Goal: Task Accomplishment & Management: Manage account settings

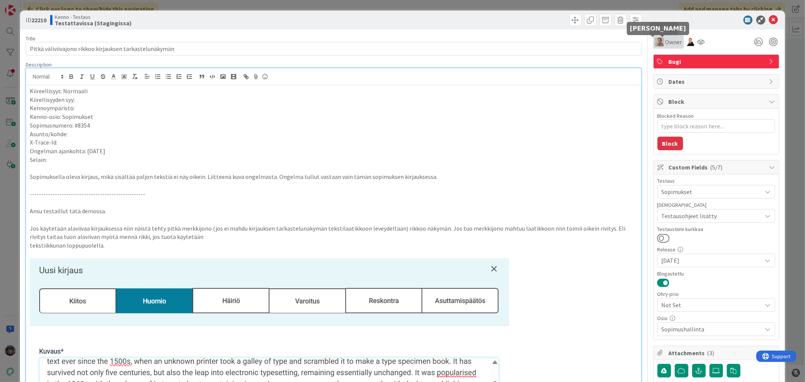
click at [655, 39] on img at bounding box center [659, 41] width 9 height 9
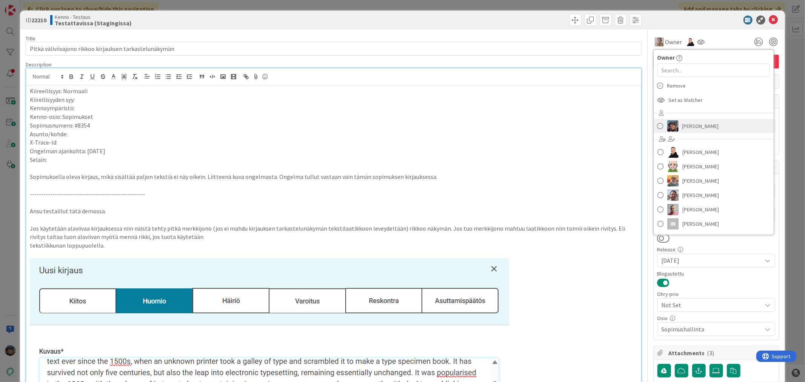
click at [658, 123] on link "[PERSON_NAME]" at bounding box center [714, 126] width 120 height 14
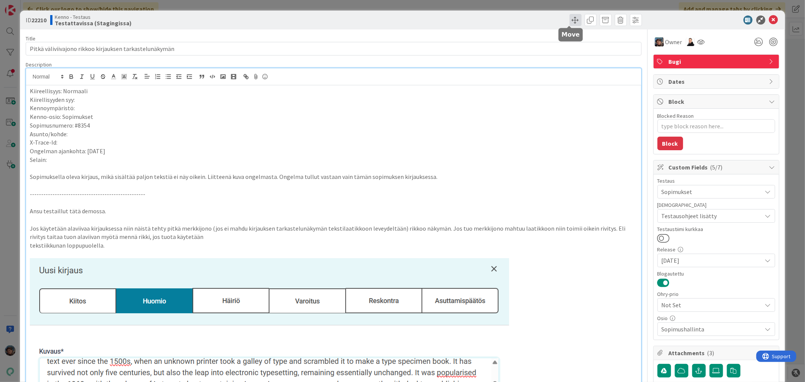
click at [570, 18] on span at bounding box center [576, 20] width 12 height 12
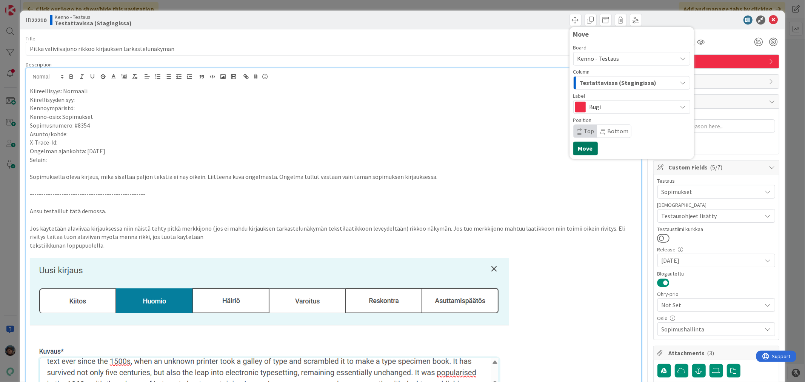
click at [574, 148] on button "Move" at bounding box center [585, 149] width 25 height 14
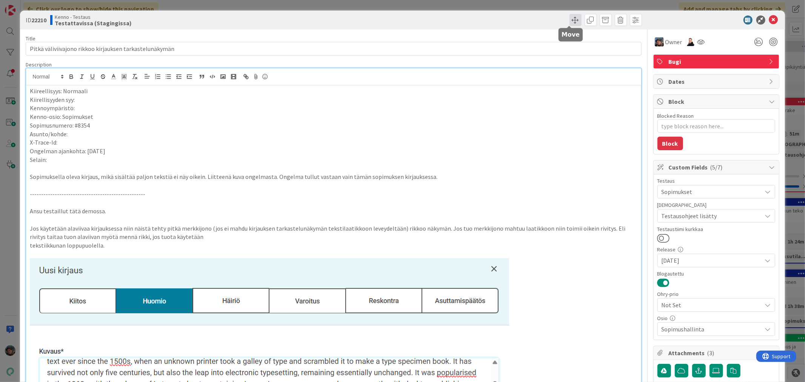
click at [572, 19] on span at bounding box center [576, 20] width 12 height 12
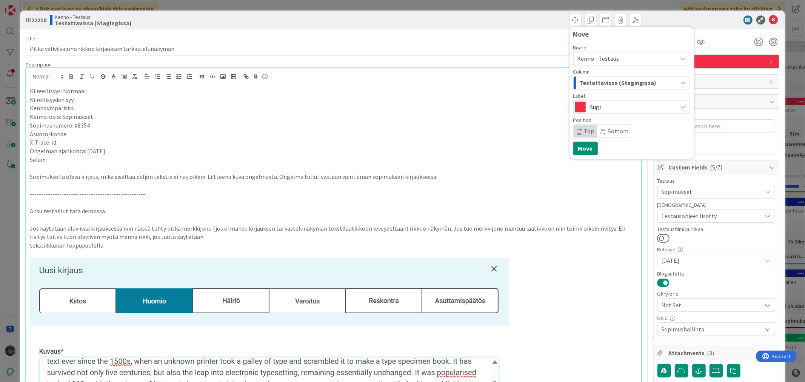
click at [587, 81] on span "Testattavissa (Stagingissa)" at bounding box center [618, 83] width 77 height 10
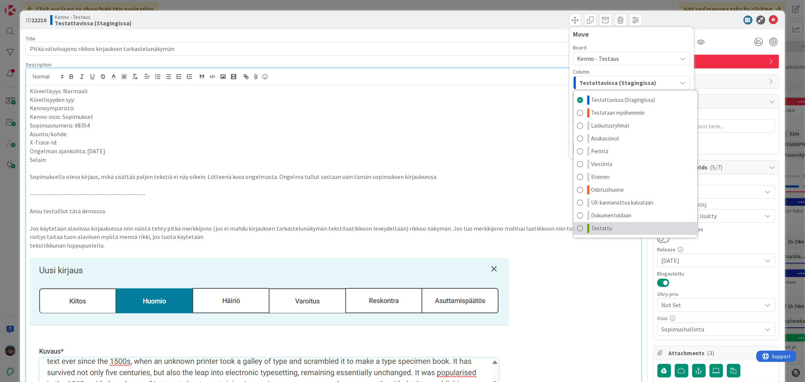
click at [592, 228] on span "Testattu" at bounding box center [602, 228] width 21 height 9
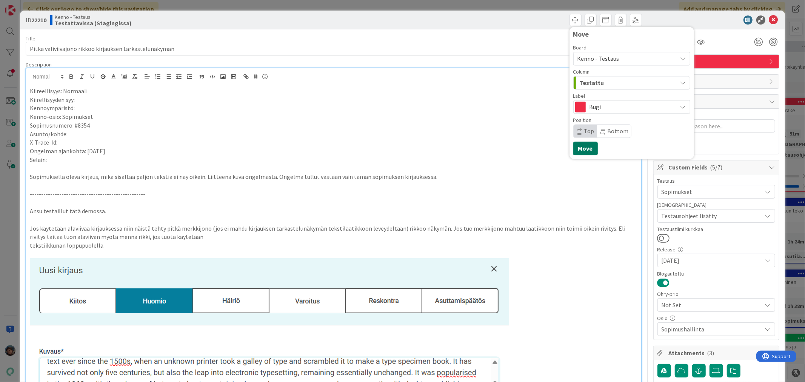
drag, startPoint x: 581, startPoint y: 146, endPoint x: 640, endPoint y: 140, distance: 59.9
click at [581, 145] on button "Move" at bounding box center [585, 149] width 25 height 14
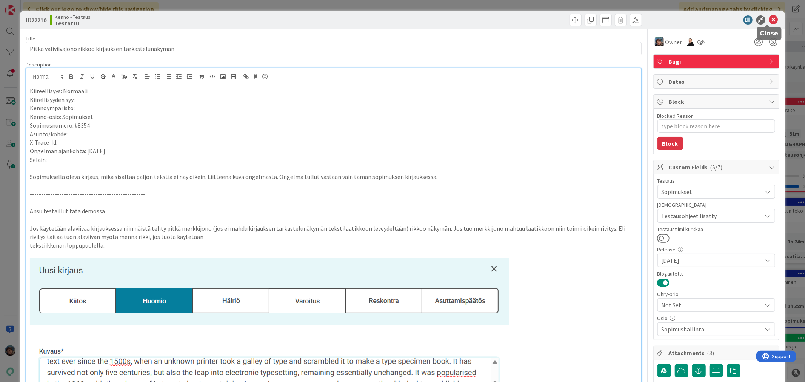
click at [769, 19] on icon at bounding box center [773, 19] width 9 height 9
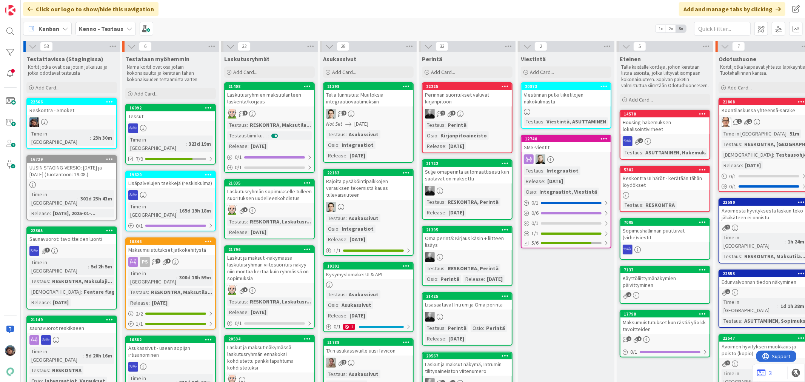
click at [62, 119] on div at bounding box center [71, 122] width 89 height 10
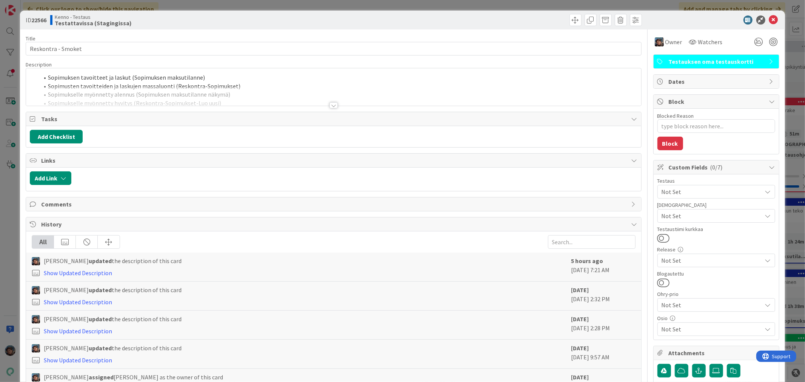
click at [331, 107] on div at bounding box center [334, 105] width 8 height 6
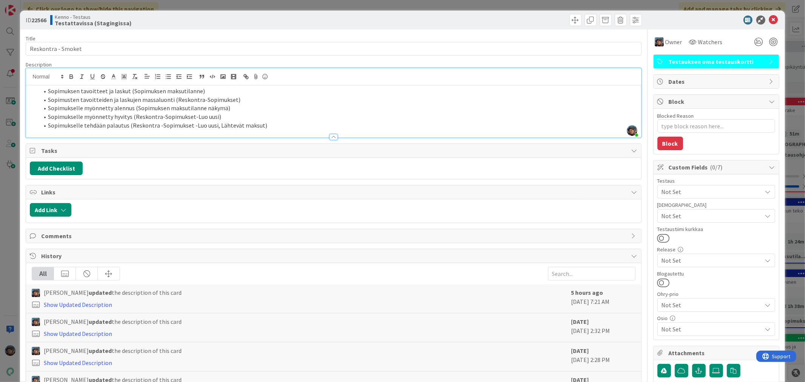
click at [267, 126] on li "Sopimukselle tehdään palautus (Reskontra -Sopimukset -Luo uusi, Lähtevät maksut)" at bounding box center [338, 125] width 598 height 9
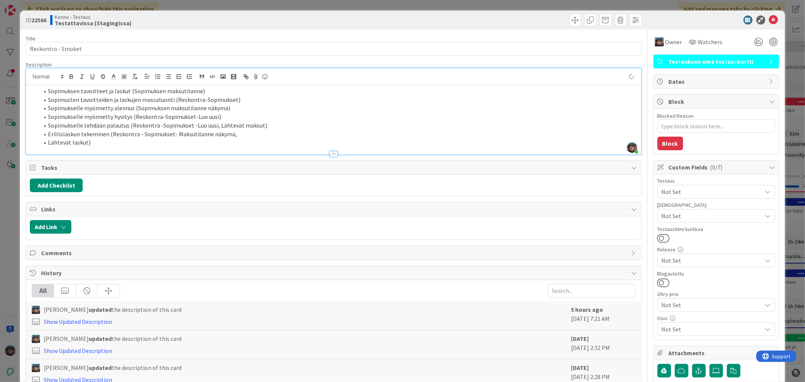
type textarea "x"
click at [241, 133] on li "Erillislaskun tekeminen (Reskontra - Sopimukset- Maksutilanne näkymä," at bounding box center [338, 134] width 598 height 9
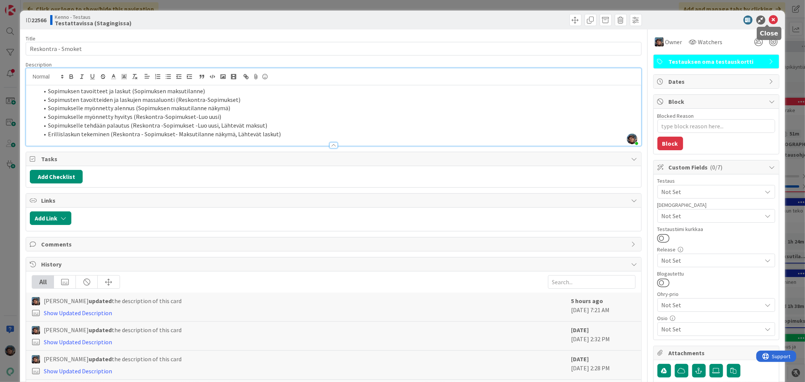
click at [769, 18] on icon at bounding box center [773, 19] width 9 height 9
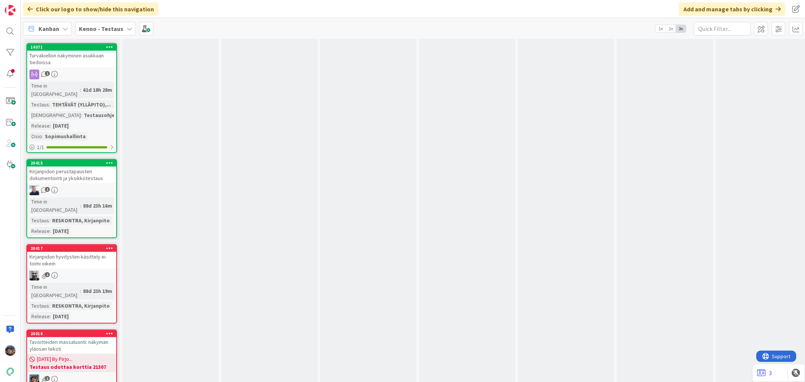
scroll to position [4364, 0]
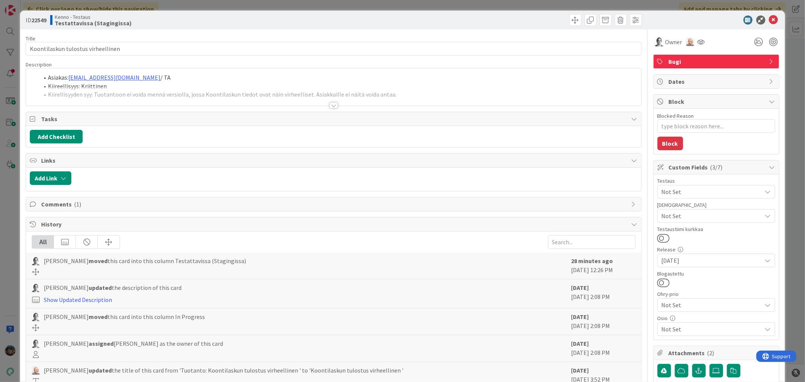
click at [330, 106] on div at bounding box center [334, 105] width 8 height 6
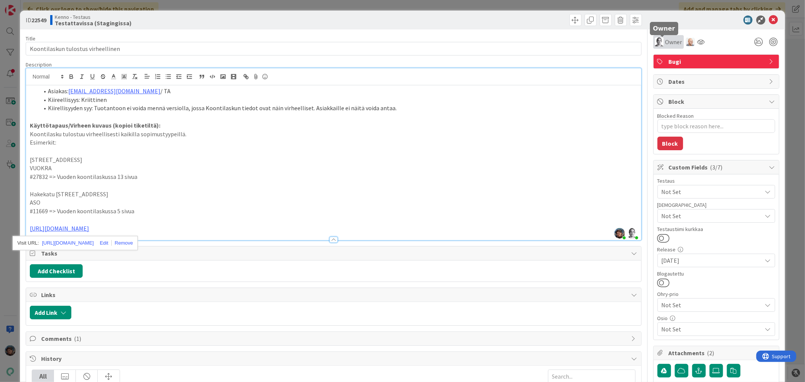
click at [666, 42] on span "Owner" at bounding box center [674, 41] width 17 height 9
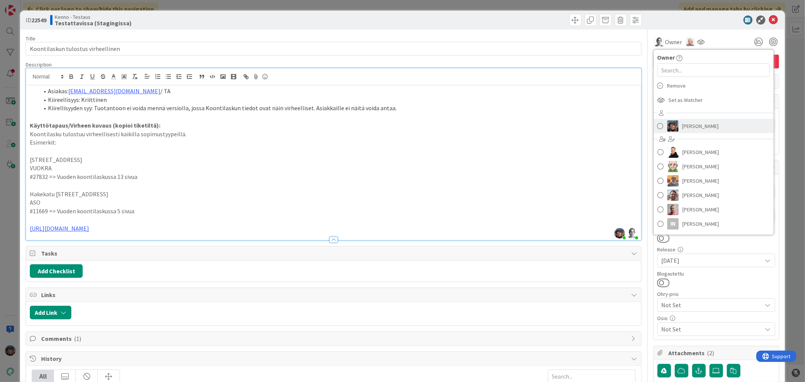
click at [660, 125] on link "[PERSON_NAME]" at bounding box center [714, 126] width 120 height 14
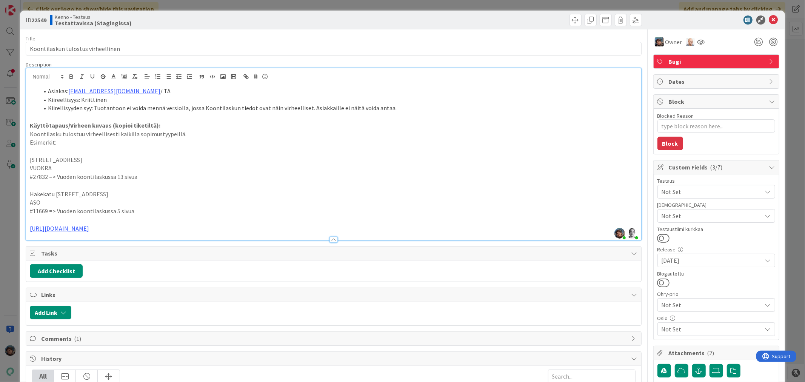
click at [165, 233] on div at bounding box center [333, 236] width 615 height 8
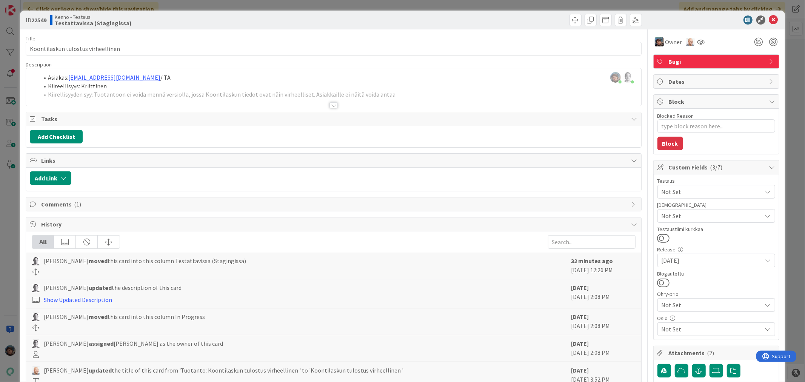
click at [330, 104] on div at bounding box center [334, 105] width 8 height 6
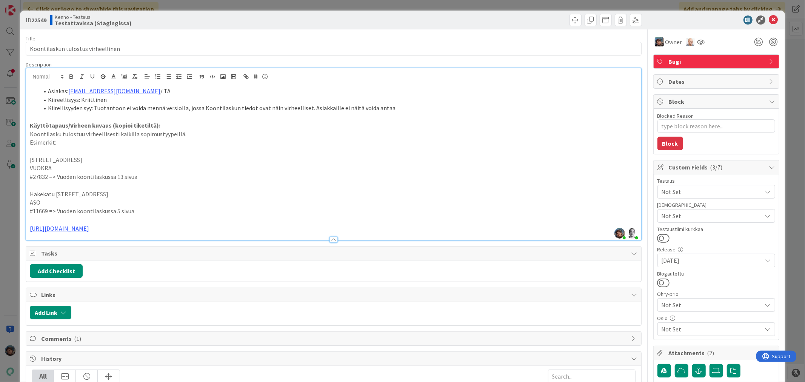
click at [156, 229] on p "[URL][DOMAIN_NAME]" at bounding box center [333, 228] width 607 height 9
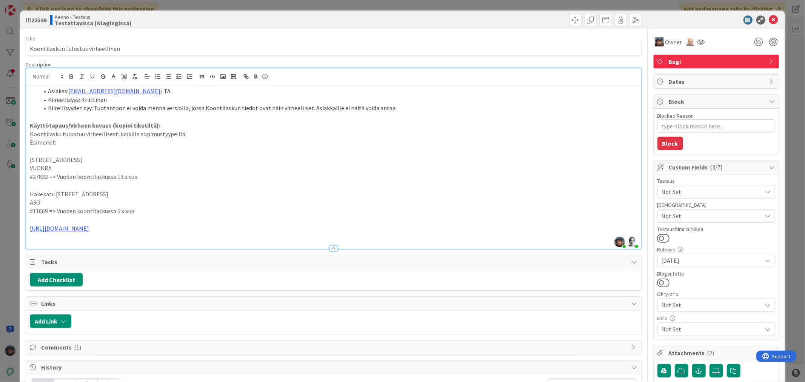
paste div
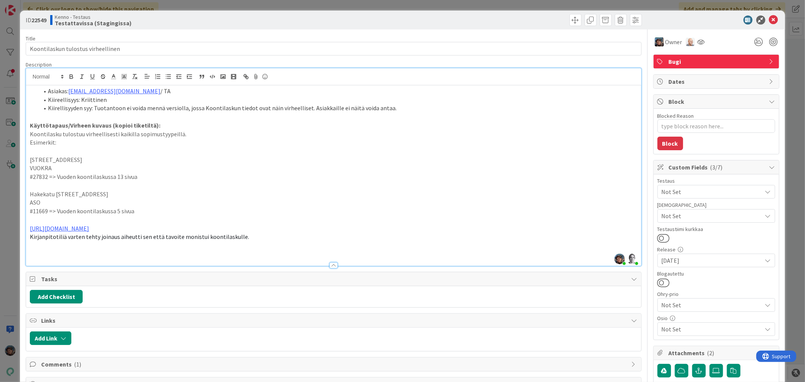
type textarea "x"
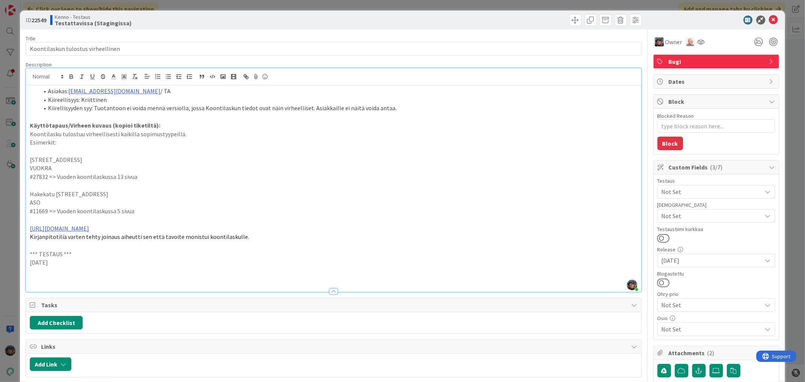
click at [30, 262] on p "[DATE]" at bounding box center [333, 262] width 607 height 9
drag, startPoint x: 28, startPoint y: 251, endPoint x: 89, endPoint y: 259, distance: 61.6
click at [89, 259] on div "Asiakas: [EMAIL_ADDRESS][DOMAIN_NAME] / TA Kiireellisyys: Kriittinen Kiirellisy…" at bounding box center [333, 188] width 615 height 206
click at [36, 277] on p at bounding box center [333, 280] width 607 height 9
click at [570, 20] on span at bounding box center [576, 20] width 12 height 12
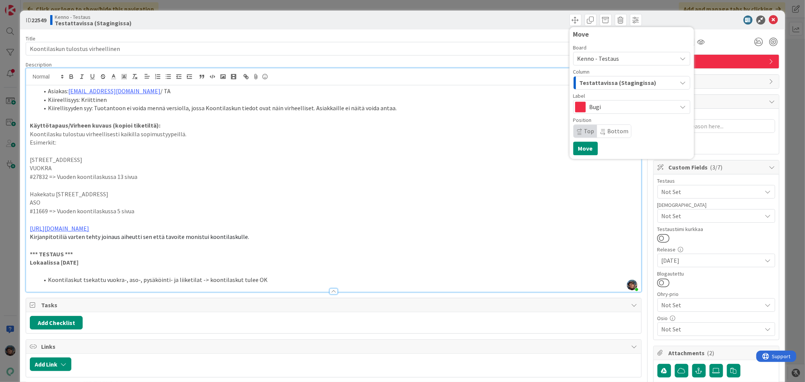
click at [594, 83] on span "Testattavissa (Stagingissa)" at bounding box center [618, 83] width 77 height 10
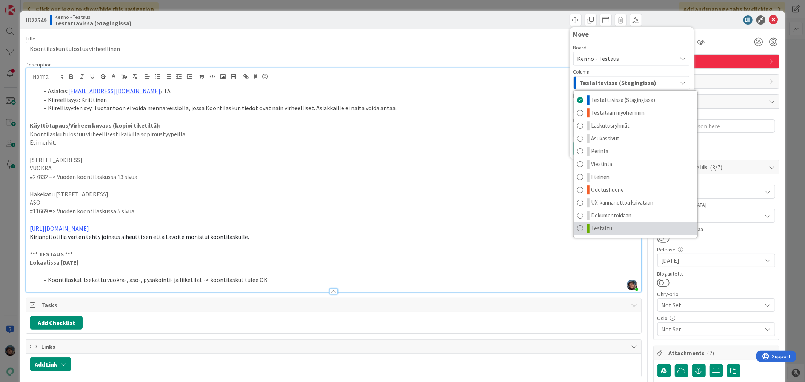
click at [605, 226] on link "Testattu" at bounding box center [636, 228] width 124 height 13
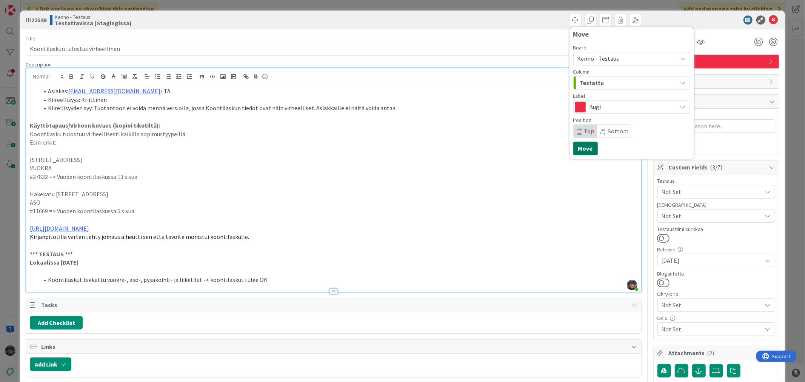
click at [576, 146] on button "Move" at bounding box center [585, 149] width 25 height 14
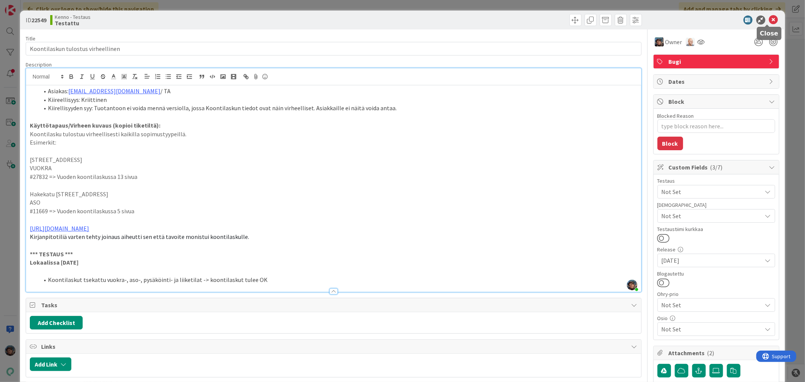
click at [769, 20] on icon at bounding box center [773, 19] width 9 height 9
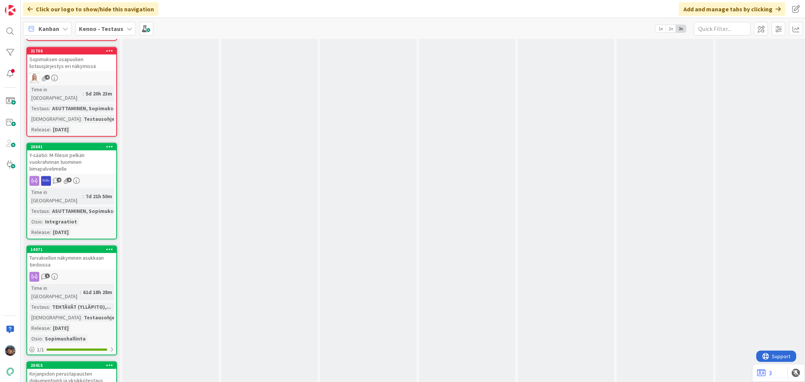
scroll to position [4147, 0]
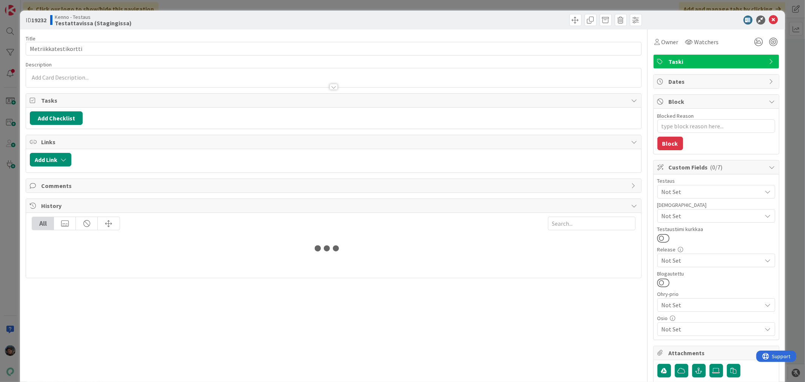
type textarea "x"
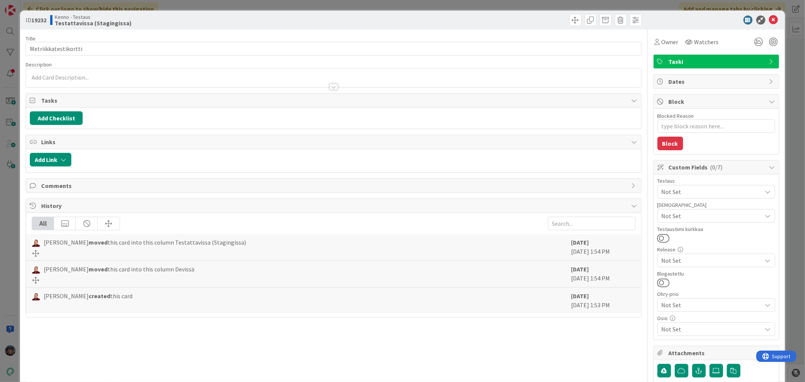
click at [330, 85] on div at bounding box center [334, 87] width 8 height 6
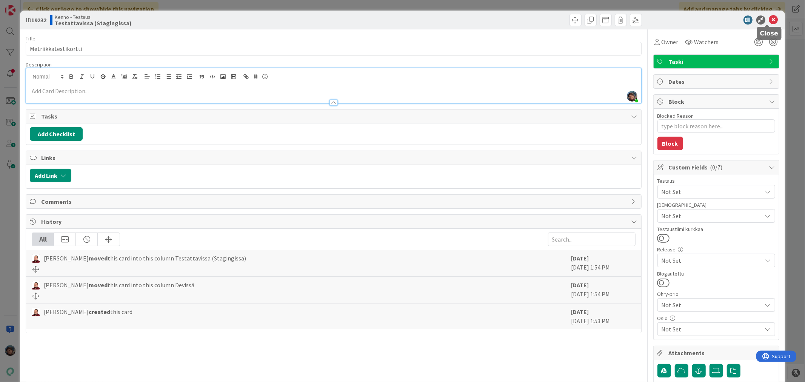
click at [769, 17] on icon at bounding box center [773, 19] width 9 height 9
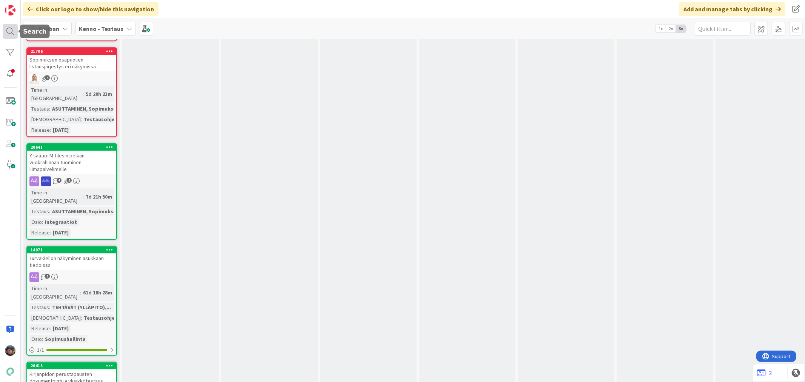
click at [15, 34] on div at bounding box center [10, 31] width 15 height 15
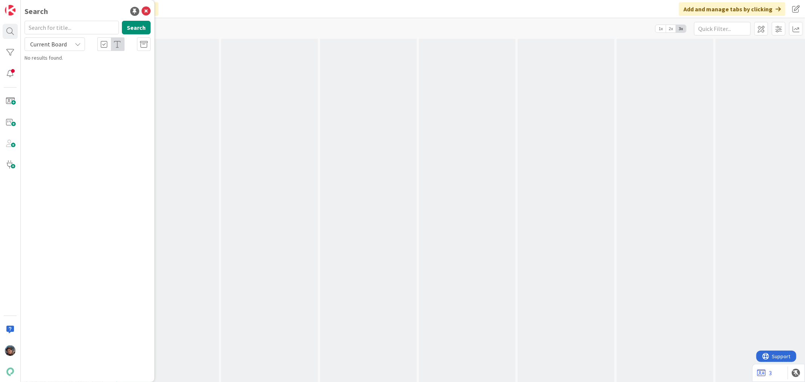
click at [49, 29] on input "text" at bounding box center [72, 28] width 94 height 14
type input "21370"
click at [78, 43] on icon at bounding box center [78, 44] width 6 height 6
click at [65, 69] on link "All Boards" at bounding box center [68, 76] width 86 height 14
click at [146, 9] on icon at bounding box center [146, 11] width 9 height 9
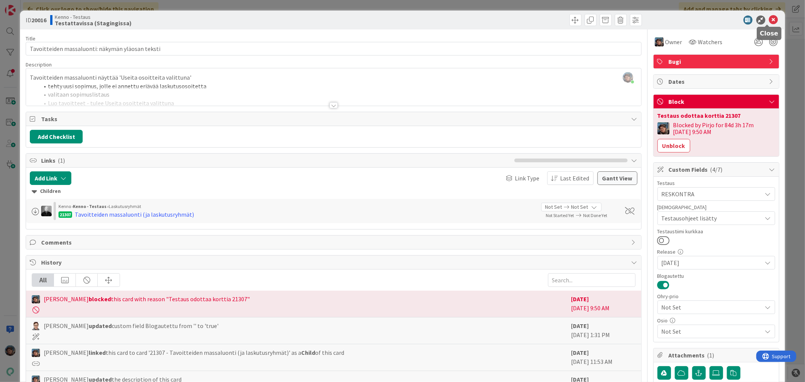
click at [769, 21] on icon at bounding box center [773, 19] width 9 height 9
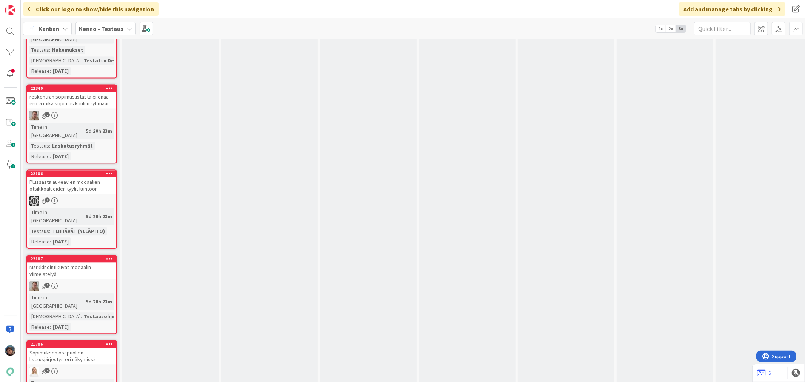
scroll to position [3853, 0]
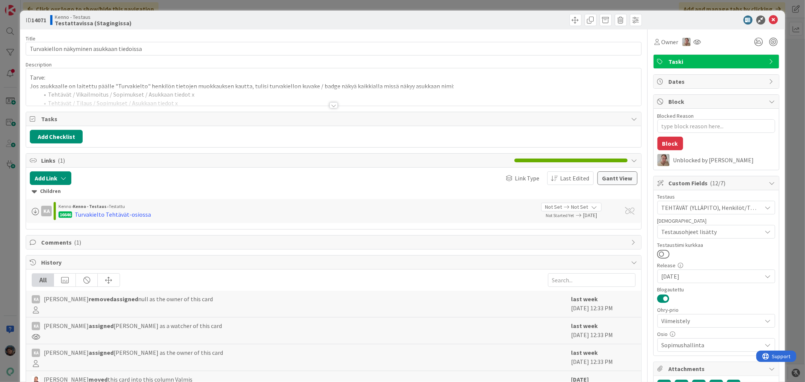
click at [330, 106] on div at bounding box center [334, 105] width 8 height 6
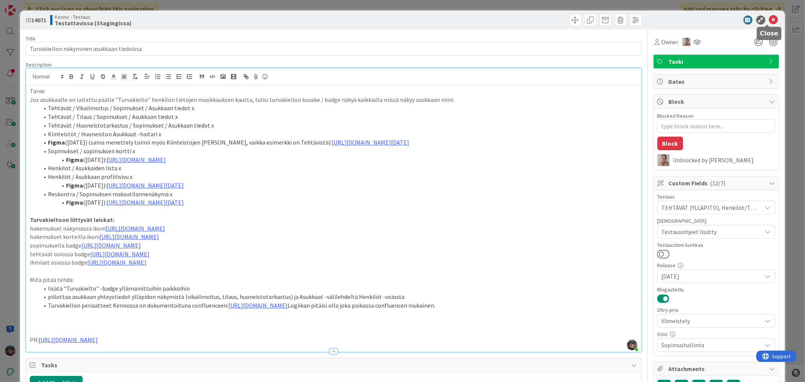
click at [769, 20] on icon at bounding box center [773, 19] width 9 height 9
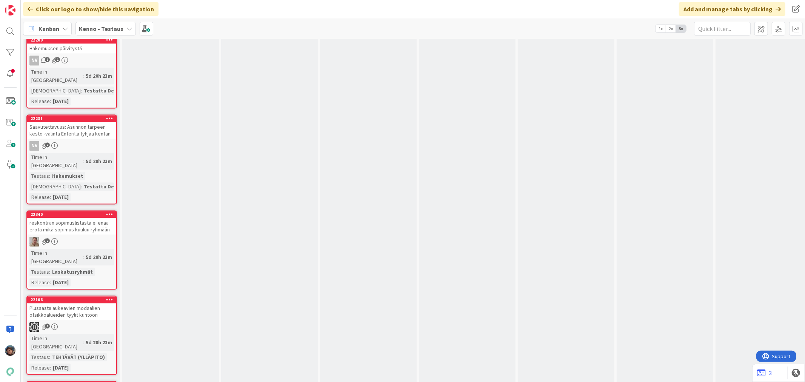
scroll to position [3728, 0]
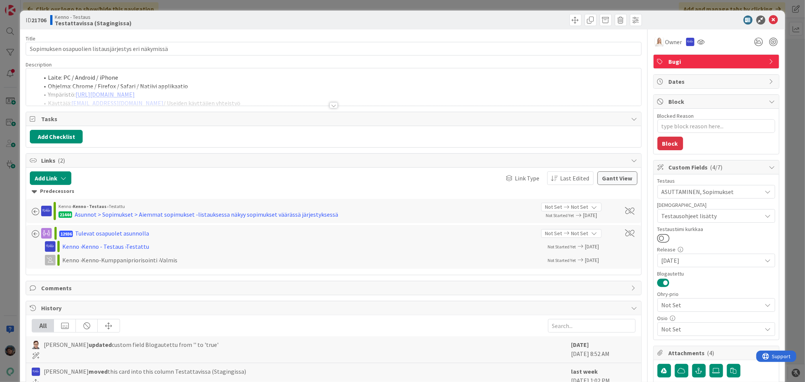
click at [330, 103] on div at bounding box center [334, 105] width 8 height 6
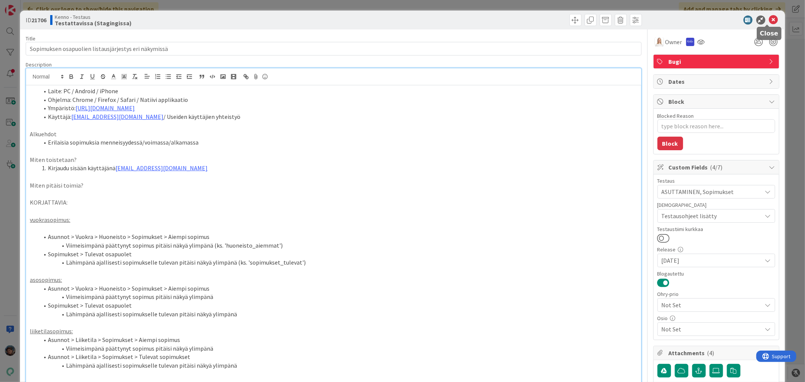
click at [769, 20] on icon at bounding box center [773, 19] width 9 height 9
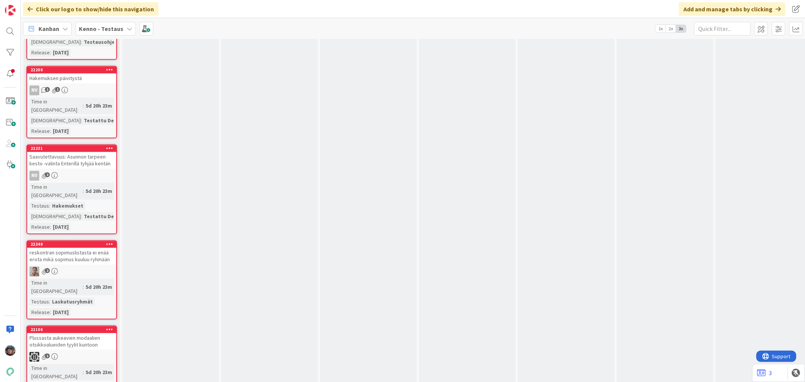
scroll to position [3644, 0]
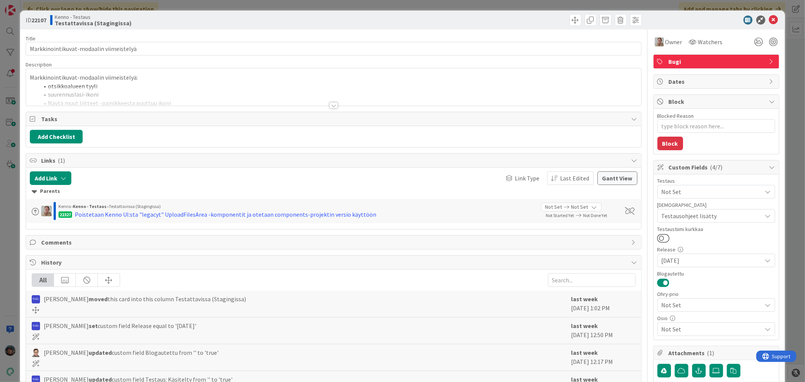
scroll to position [173, 0]
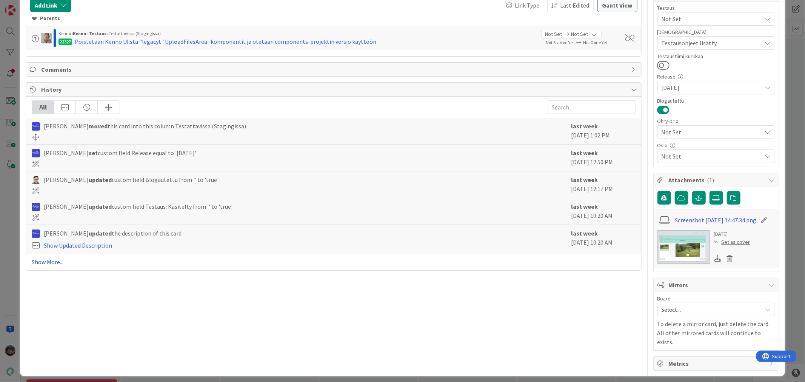
click at [48, 261] on link "Show More..." at bounding box center [334, 261] width 604 height 9
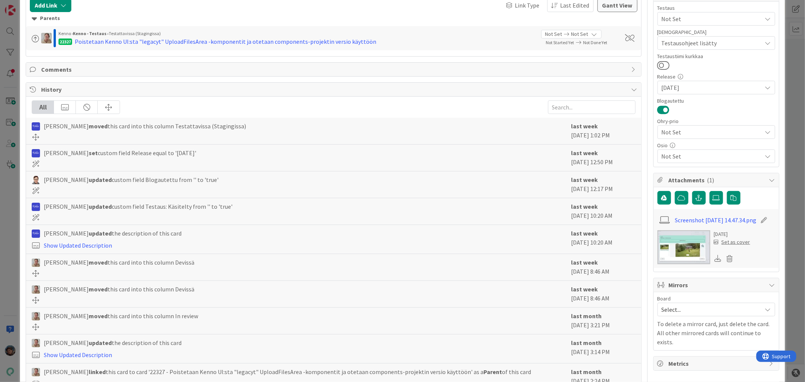
scroll to position [0, 0]
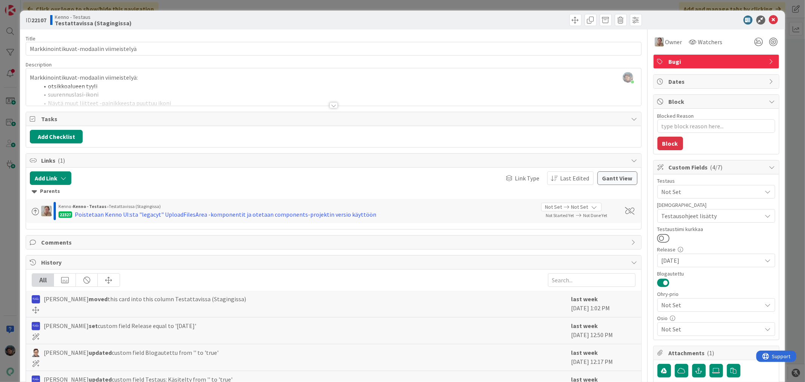
click at [330, 103] on div at bounding box center [334, 105] width 8 height 6
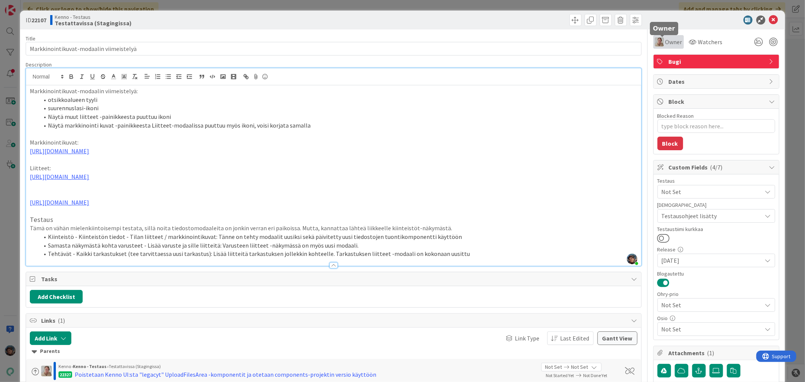
click at [666, 42] on span "Owner" at bounding box center [674, 41] width 17 height 9
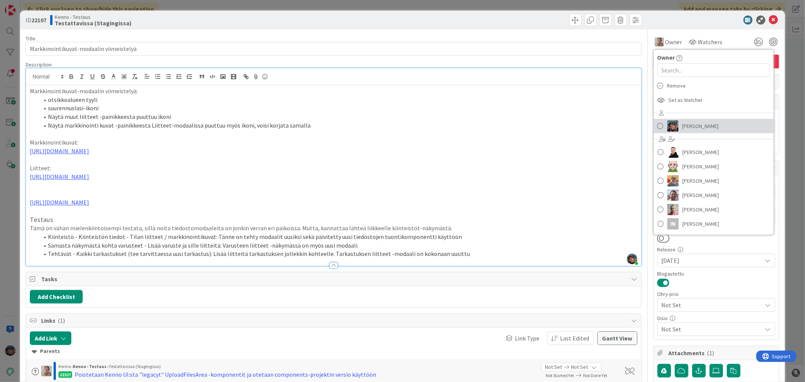
click at [667, 129] on img at bounding box center [672, 125] width 11 height 11
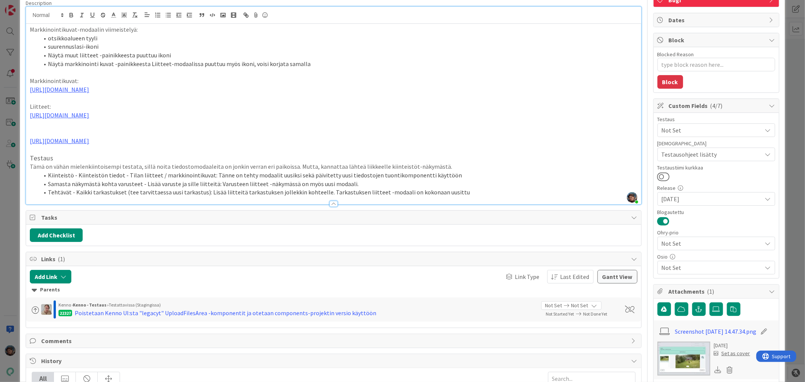
scroll to position [84, 0]
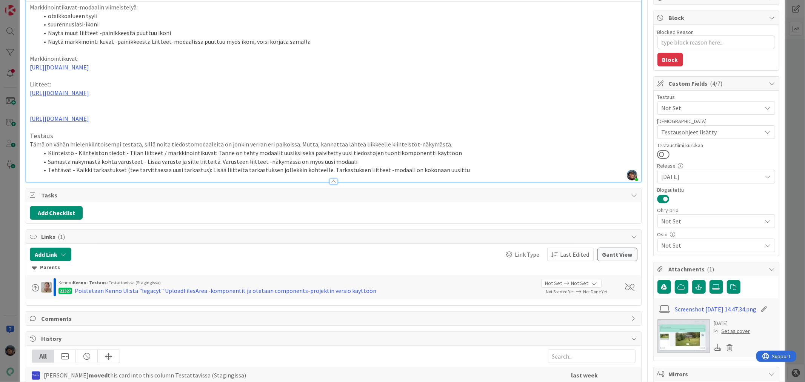
click at [471, 174] on li "Tehtävät - Kaikki tarkastukset (tee tarvittaessa uusi tarkastus): Lisää liittei…" at bounding box center [338, 170] width 598 height 9
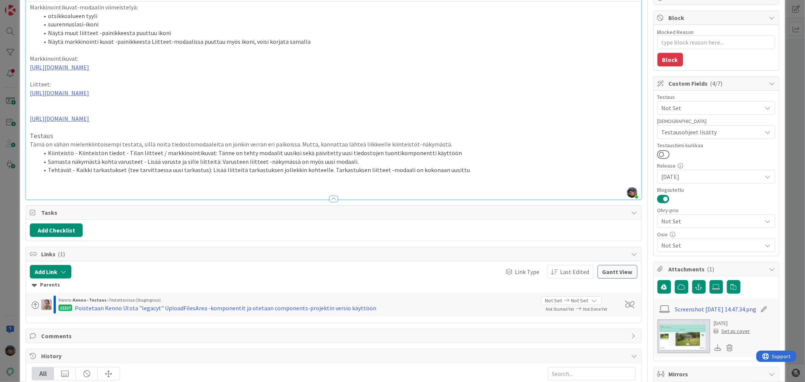
type textarea "x"
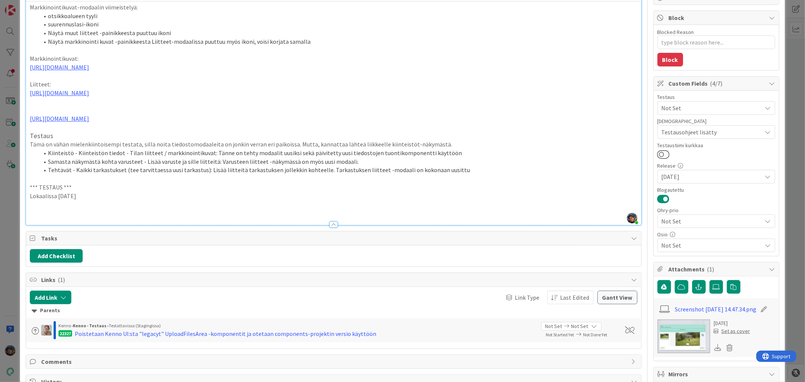
drag, startPoint x: 86, startPoint y: 213, endPoint x: 13, endPoint y: 205, distance: 73.7
click at [13, 205] on div "ID 22107 Kenno - Testaus Testattavissa (Stagingissa) Title 39 / 128 Markkinoint…" at bounding box center [402, 191] width 805 height 382
click at [40, 217] on p at bounding box center [333, 213] width 607 height 9
type textarea "x"
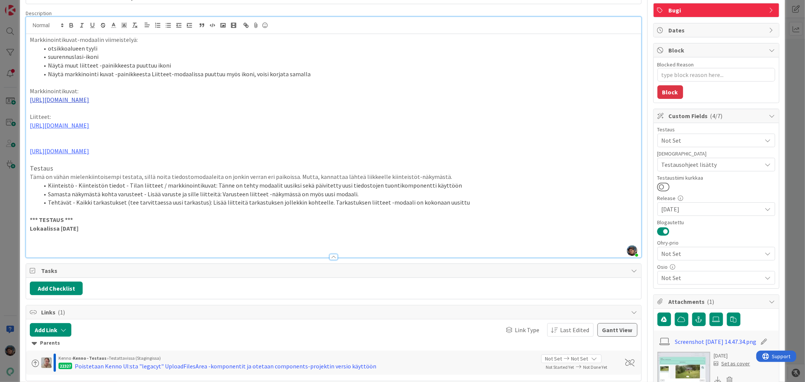
scroll to position [0, 0]
